Goal: Transaction & Acquisition: Purchase product/service

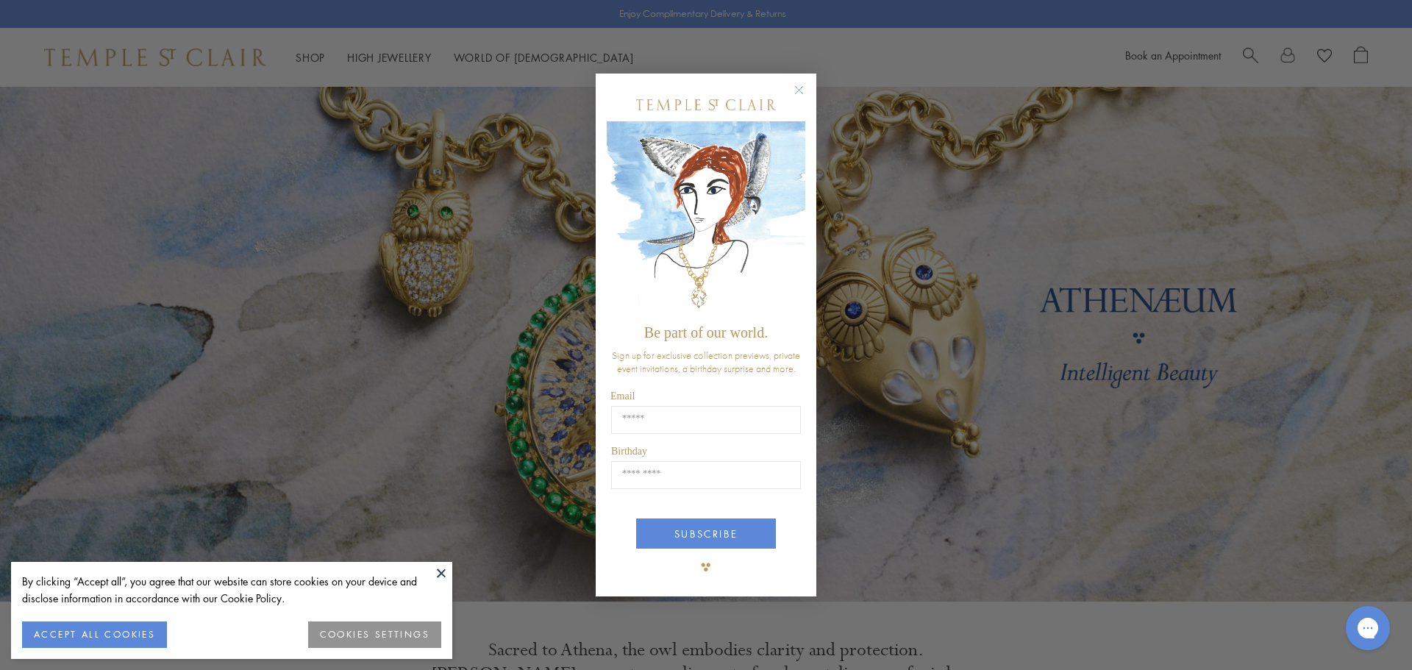
click at [118, 630] on button "ACCEPT ALL COOKIES" at bounding box center [94, 634] width 145 height 26
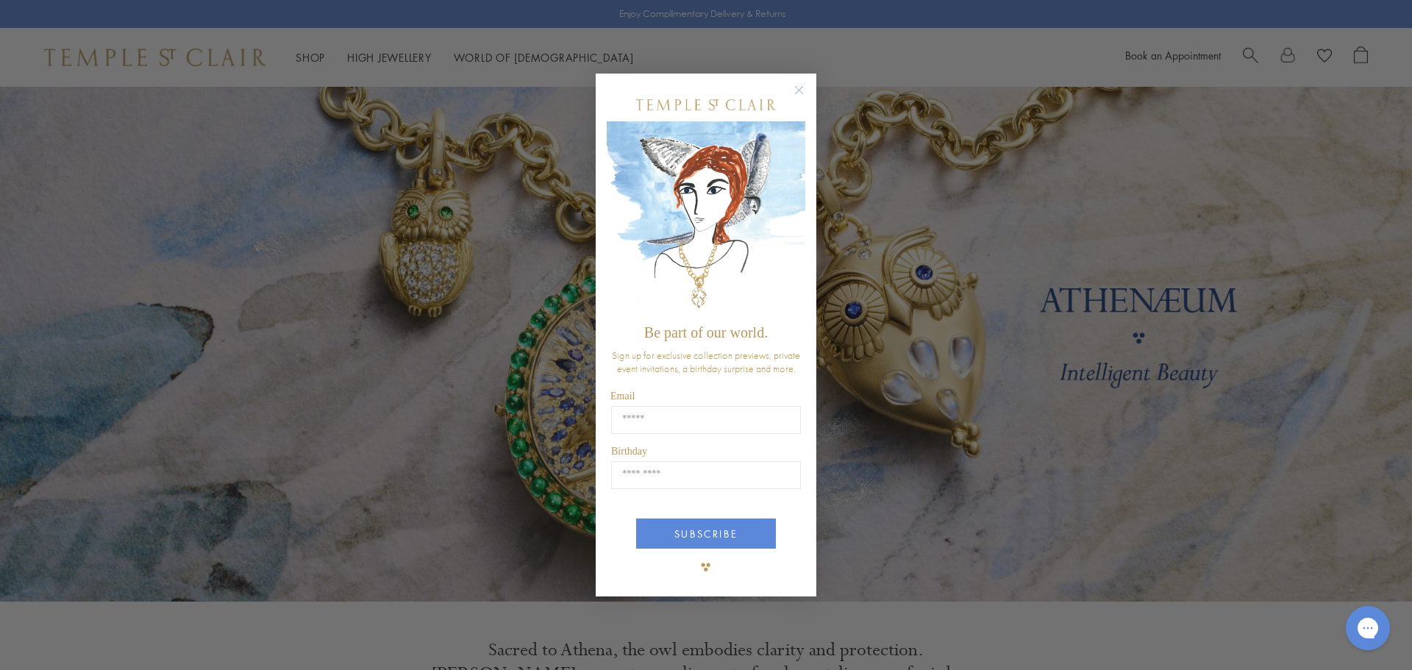
click at [797, 90] on circle "Close dialog" at bounding box center [800, 90] width 18 height 18
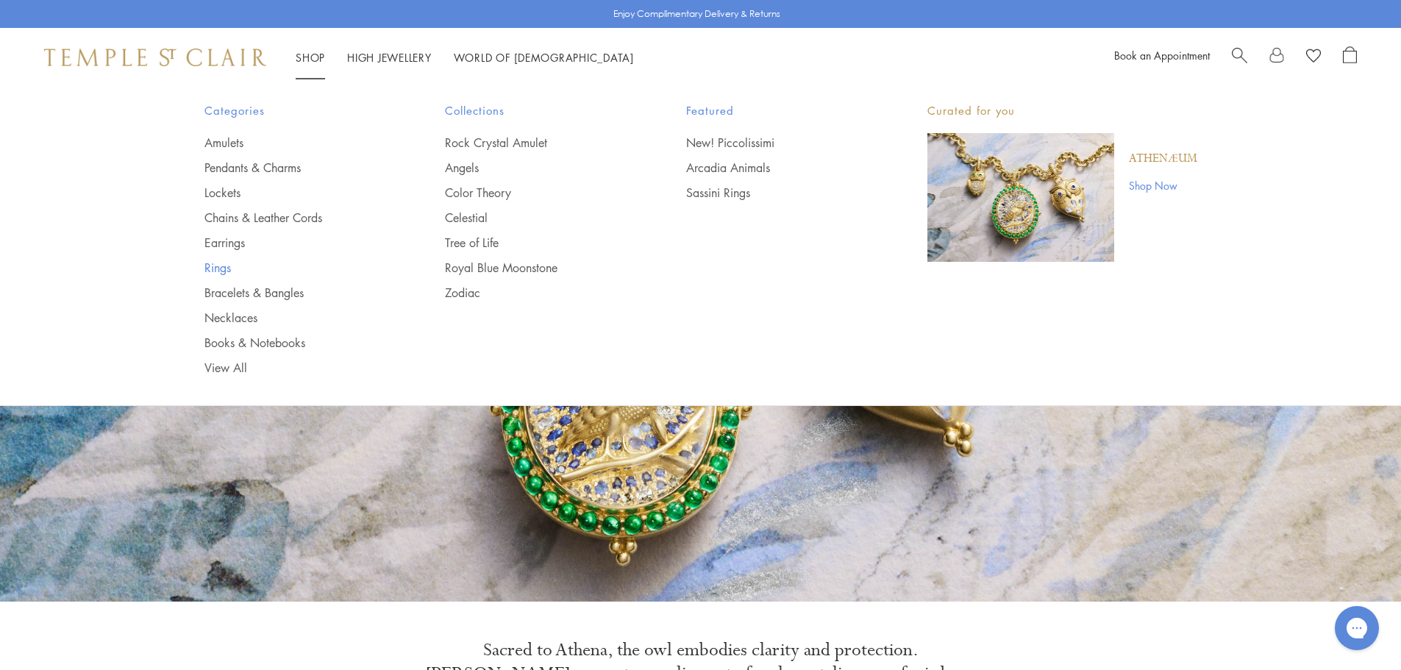
click at [224, 272] on link "Rings" at bounding box center [295, 268] width 182 height 16
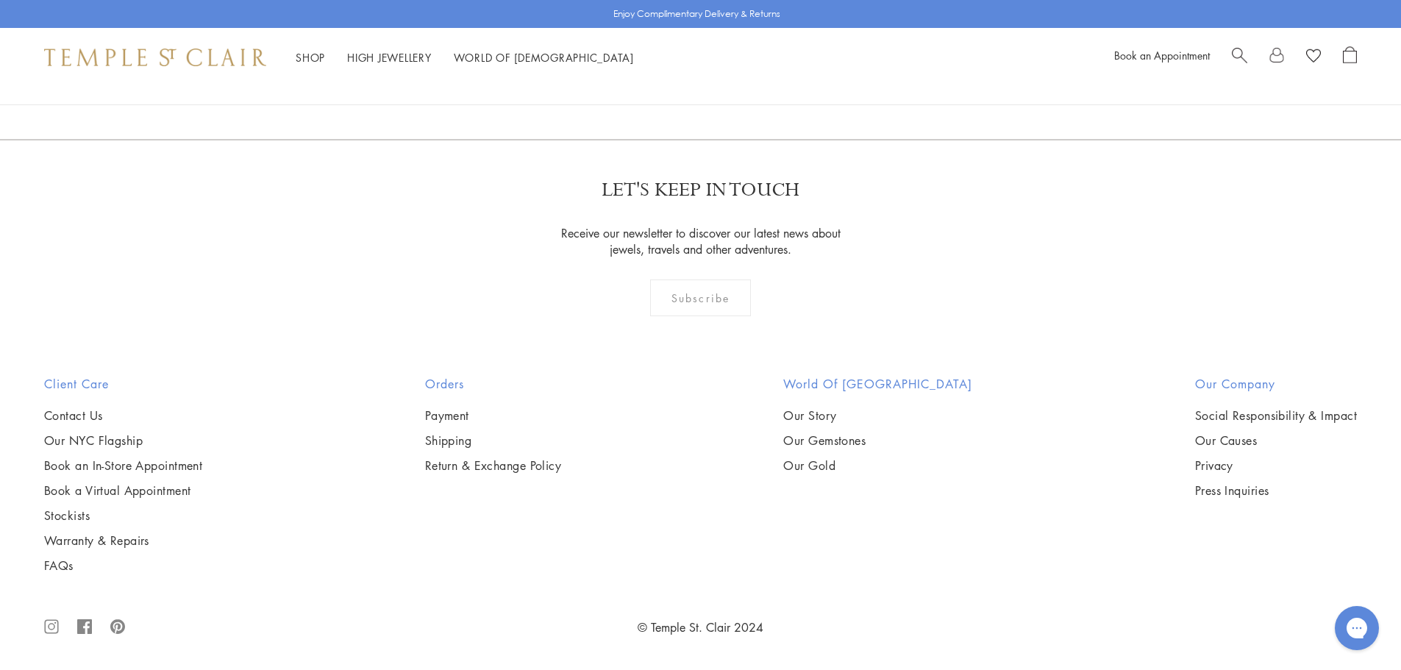
scroll to position [6398, 0]
click at [0, 0] on img at bounding box center [0, 0] width 0 height 0
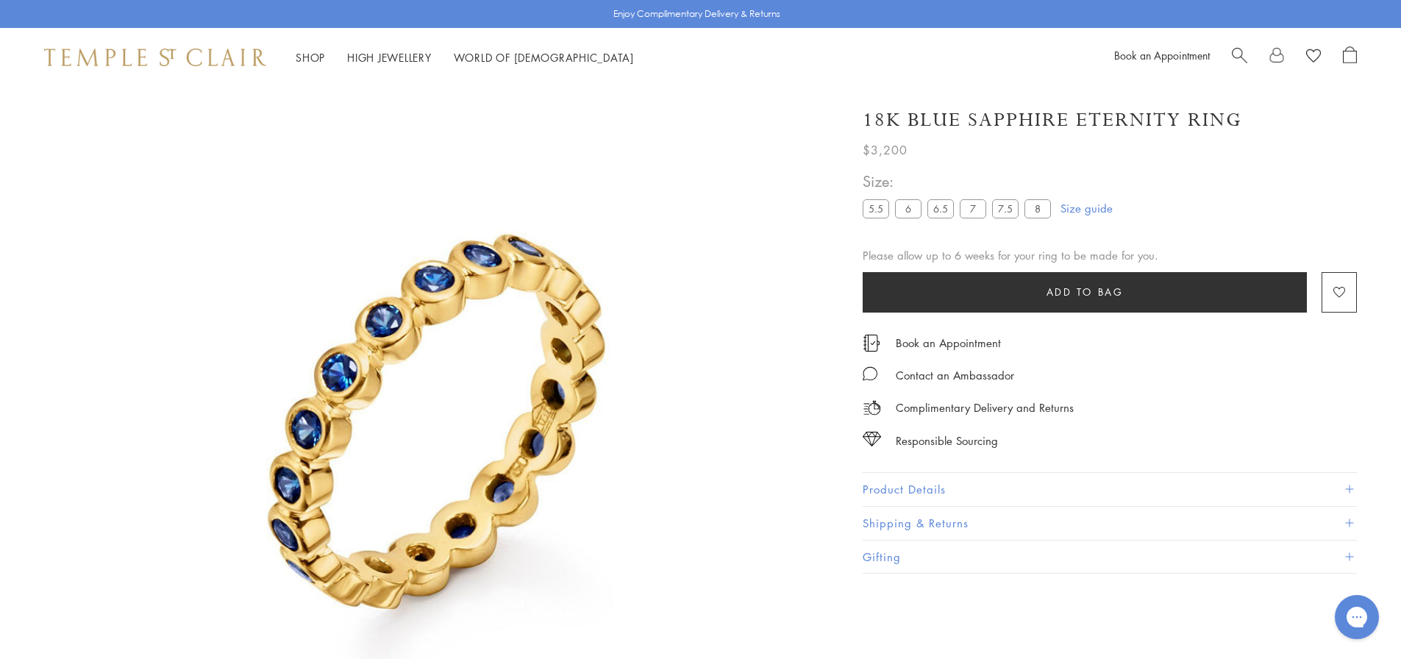
scroll to position [87, 0]
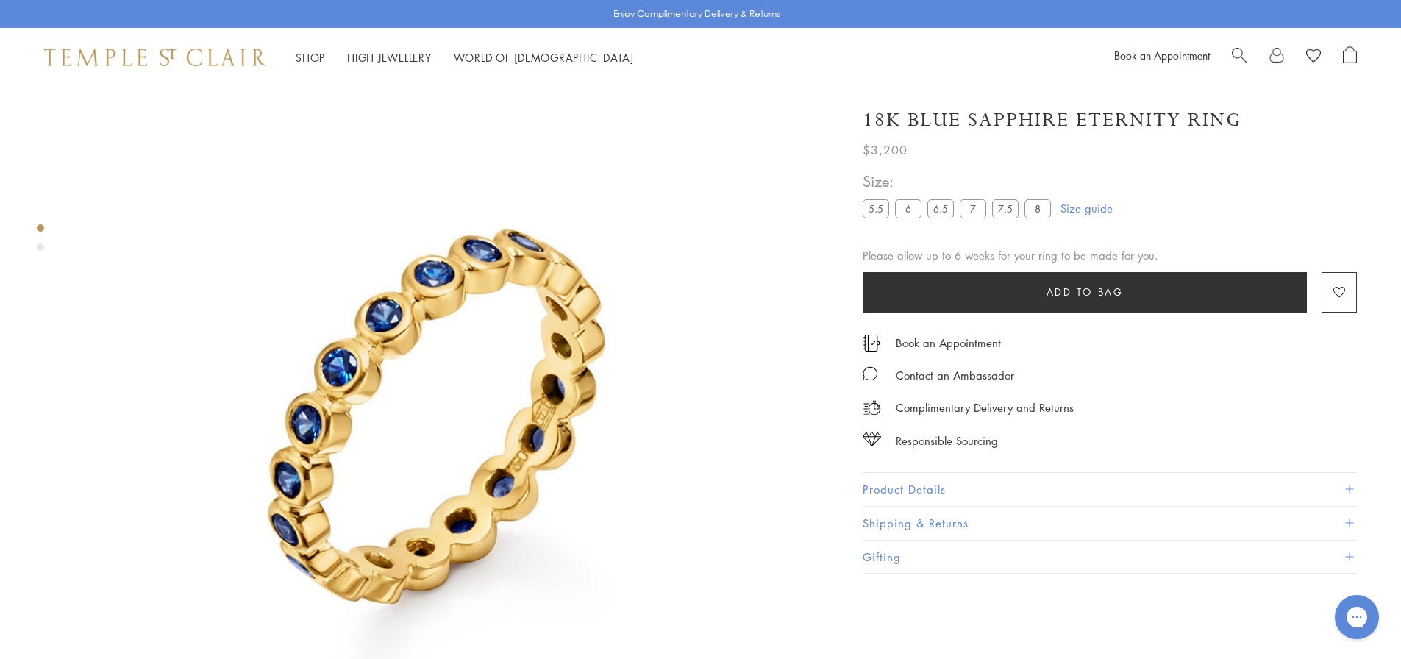
click at [1082, 209] on link "Size guide" at bounding box center [1086, 208] width 52 height 15
click at [348, 327] on img at bounding box center [451, 377] width 754 height 754
